Goal: Information Seeking & Learning: Check status

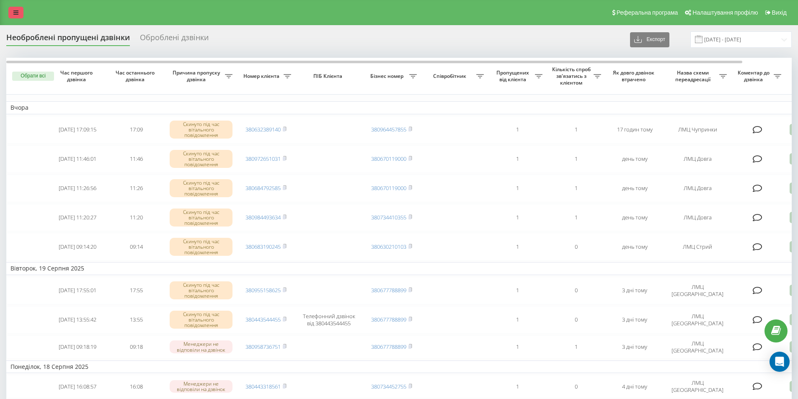
click at [12, 12] on link at bounding box center [15, 13] width 15 height 12
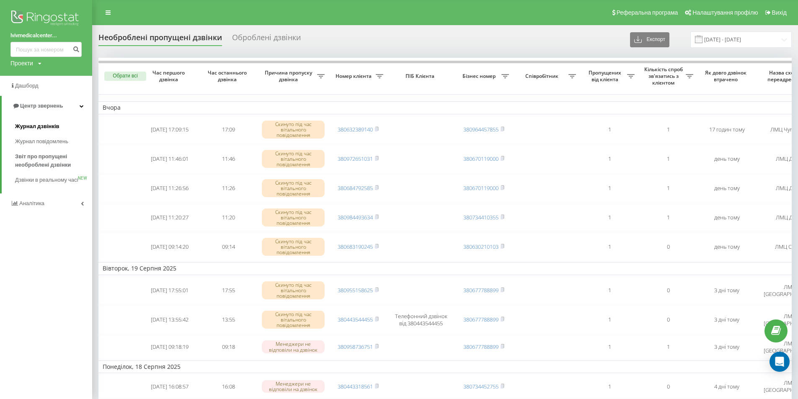
click at [40, 124] on span "Журнал дзвінків" at bounding box center [37, 126] width 44 height 8
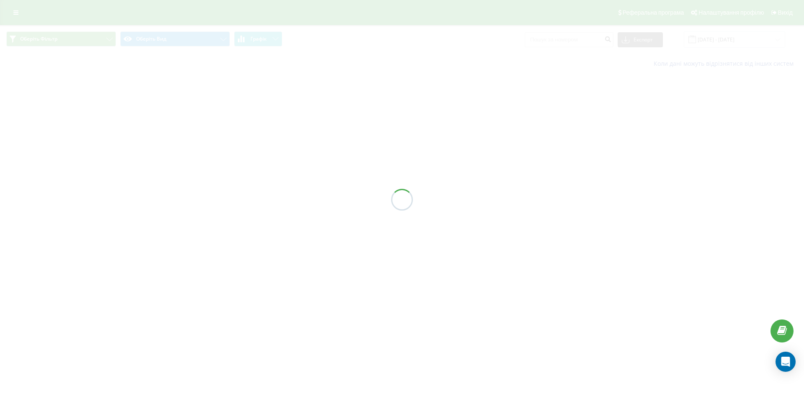
click at [590, 40] on div at bounding box center [402, 199] width 804 height 399
click at [589, 40] on div at bounding box center [402, 199] width 804 height 399
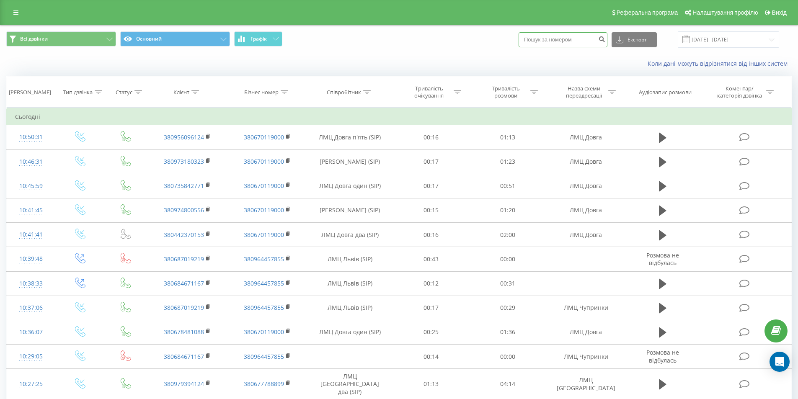
click at [588, 39] on input at bounding box center [563, 39] width 89 height 15
paste input
drag, startPoint x: 590, startPoint y: 40, endPoint x: 325, endPoint y: 34, distance: 265.7
click at [325, 34] on div "Всі дзвінки Основний Графік Експорт .csv .xls .xlsx [DATE] - [DATE]" at bounding box center [399, 39] width 786 height 16
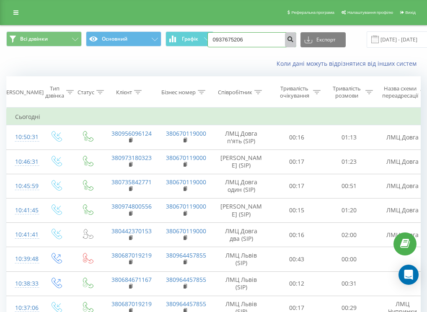
type input "0937675206"
click at [290, 40] on icon "submit" at bounding box center [290, 38] width 7 height 5
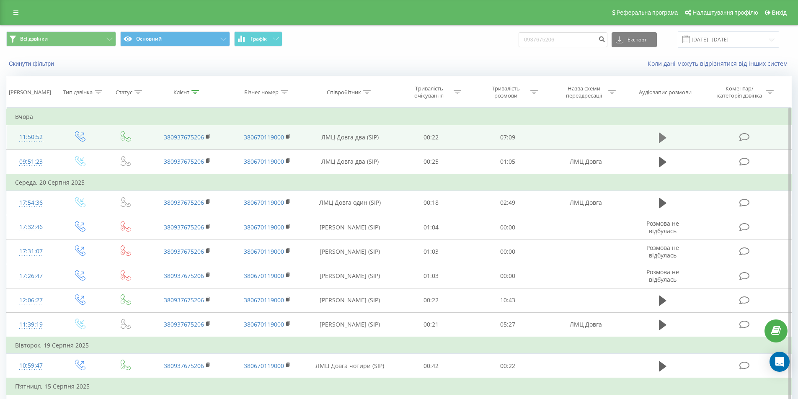
click at [660, 139] on icon at bounding box center [663, 138] width 8 height 10
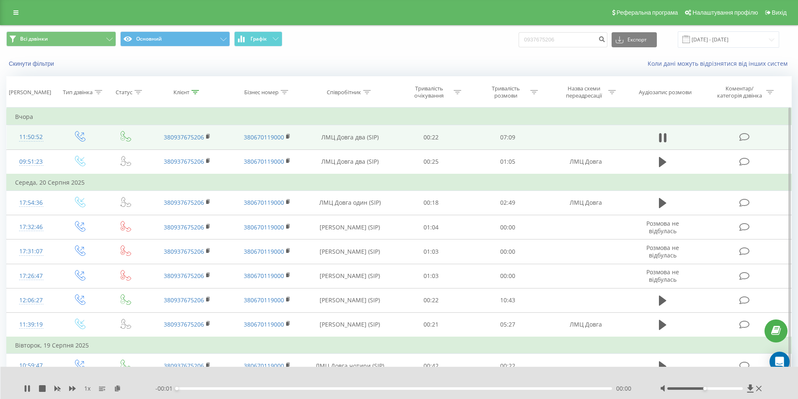
click at [73, 384] on div "1 x - 00:01 00:00 00:00" at bounding box center [399, 383] width 798 height 32
click at [73, 389] on icon at bounding box center [72, 388] width 7 height 5
click at [69, 390] on div "1.5 x" at bounding box center [90, 389] width 132 height 8
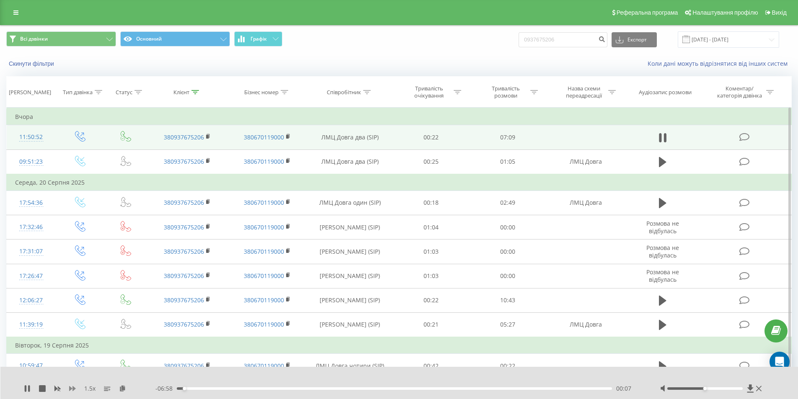
click at [70, 389] on icon at bounding box center [72, 388] width 7 height 5
click at [25, 387] on icon at bounding box center [26, 388] width 2 height 7
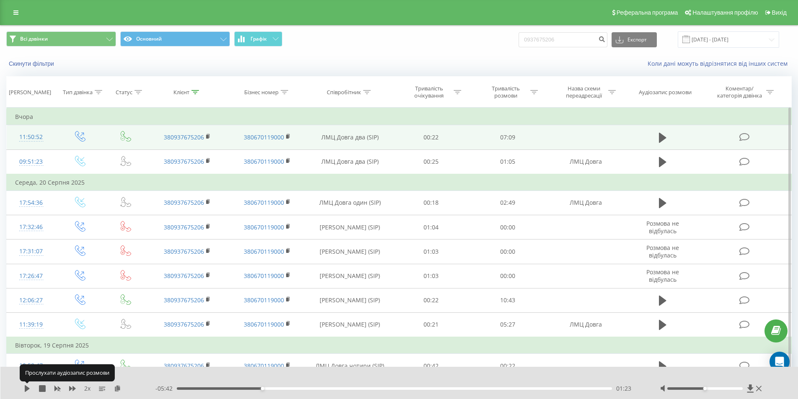
click at [25, 387] on icon at bounding box center [27, 388] width 5 height 7
